Goal: Check status

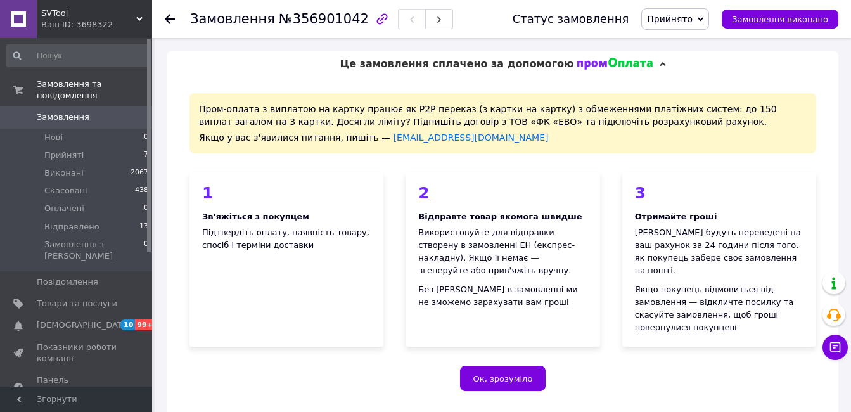
scroll to position [167, 0]
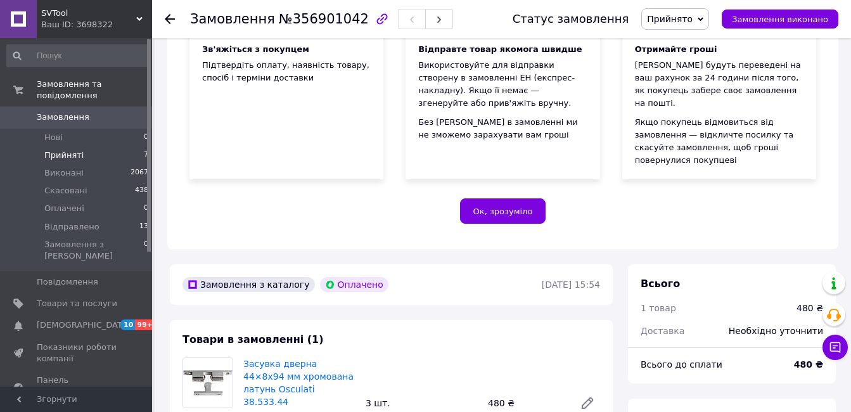
click at [120, 146] on li "Прийняті 7" at bounding box center [78, 155] width 156 height 18
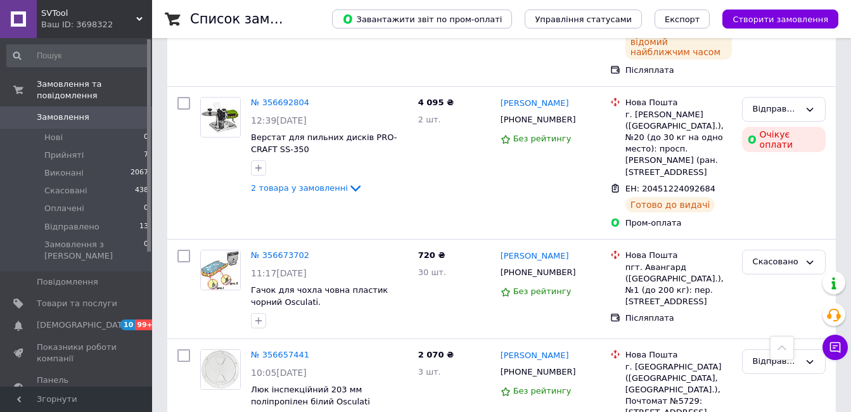
scroll to position [887, 0]
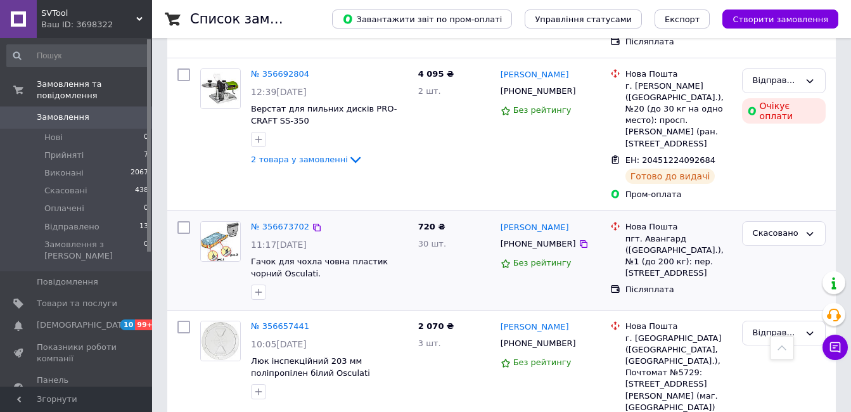
drag, startPoint x: 131, startPoint y: 136, endPoint x: 492, endPoint y: 186, distance: 364.5
click at [131, 146] on li "Прийняті 7" at bounding box center [78, 155] width 156 height 18
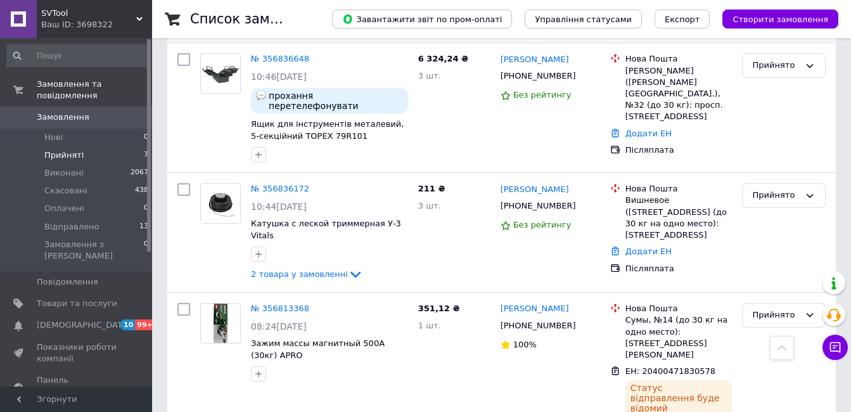
scroll to position [402, 0]
click at [102, 319] on span "[DEMOGRAPHIC_DATA]" at bounding box center [77, 324] width 80 height 11
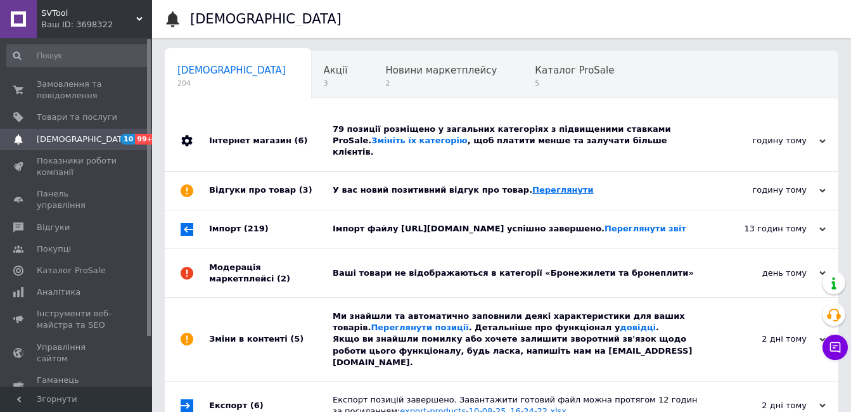
click at [532, 185] on link "Переглянути" at bounding box center [562, 190] width 61 height 10
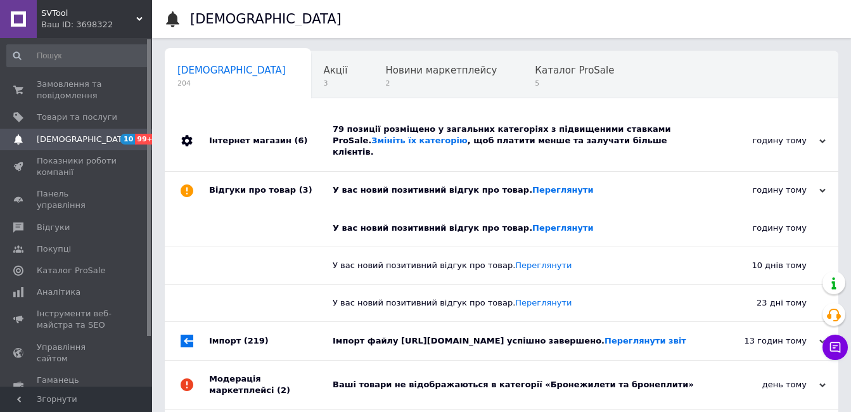
click at [125, 137] on span "10" at bounding box center [127, 139] width 15 height 11
